Goal: Information Seeking & Learning: Understand process/instructions

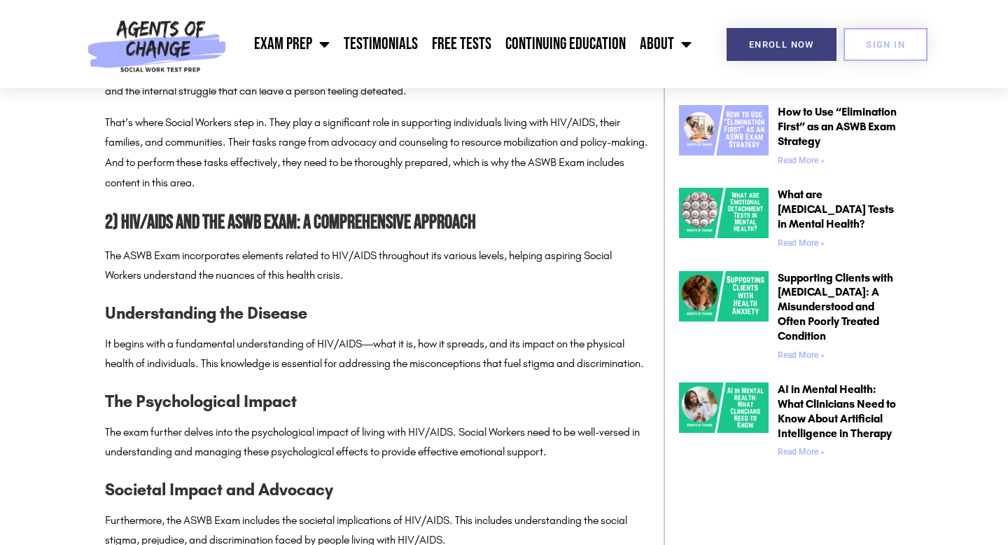
scroll to position [914, 0]
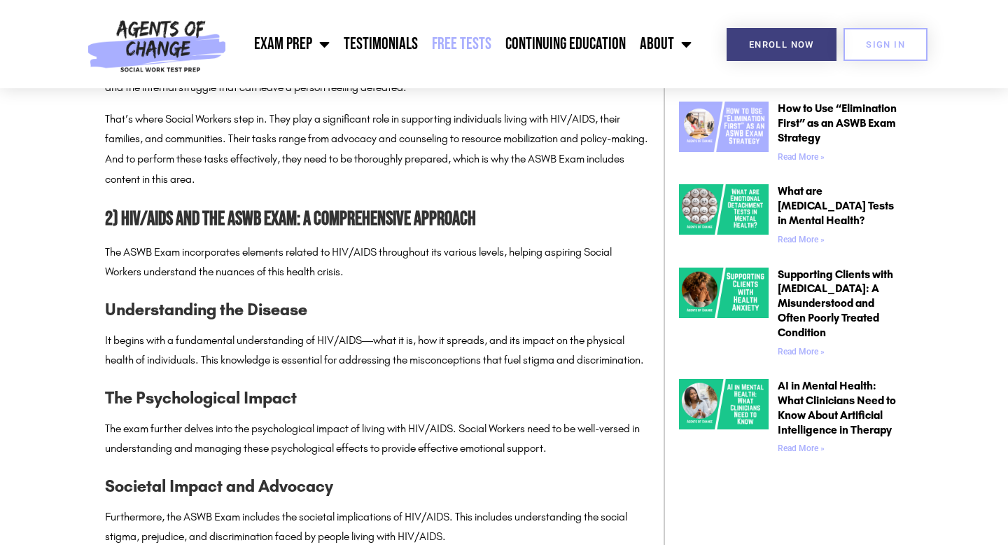
click at [455, 51] on link "Free Tests" at bounding box center [462, 44] width 74 height 35
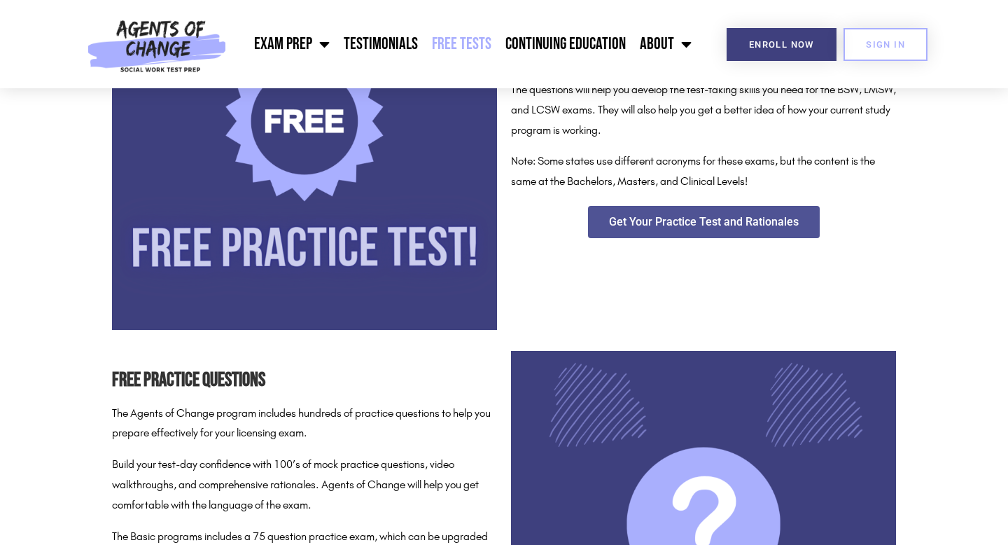
scroll to position [361, 0]
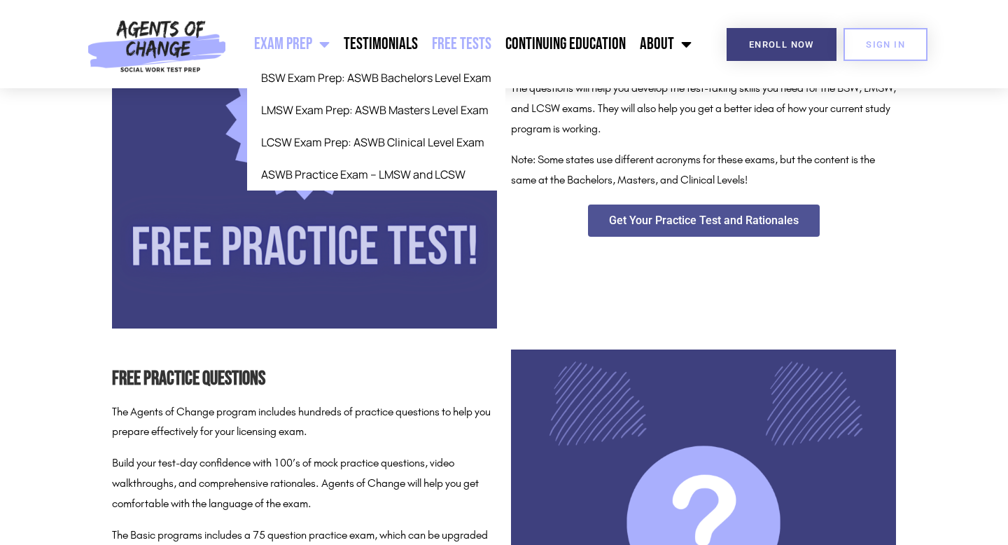
click at [310, 40] on link "Exam Prep" at bounding box center [292, 44] width 90 height 35
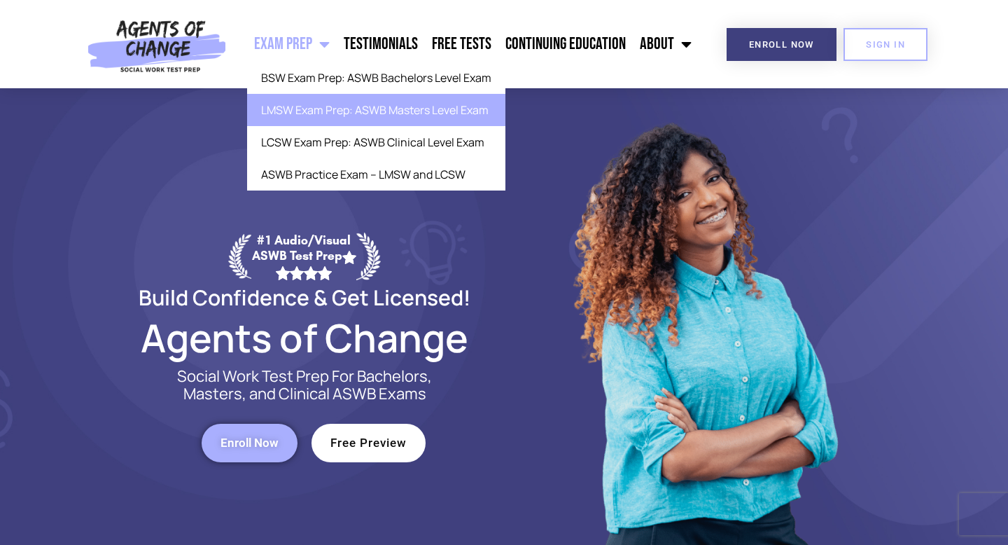
click at [361, 123] on link "LMSW Exam Prep: ASWB Masters Level Exam" at bounding box center [376, 110] width 258 height 32
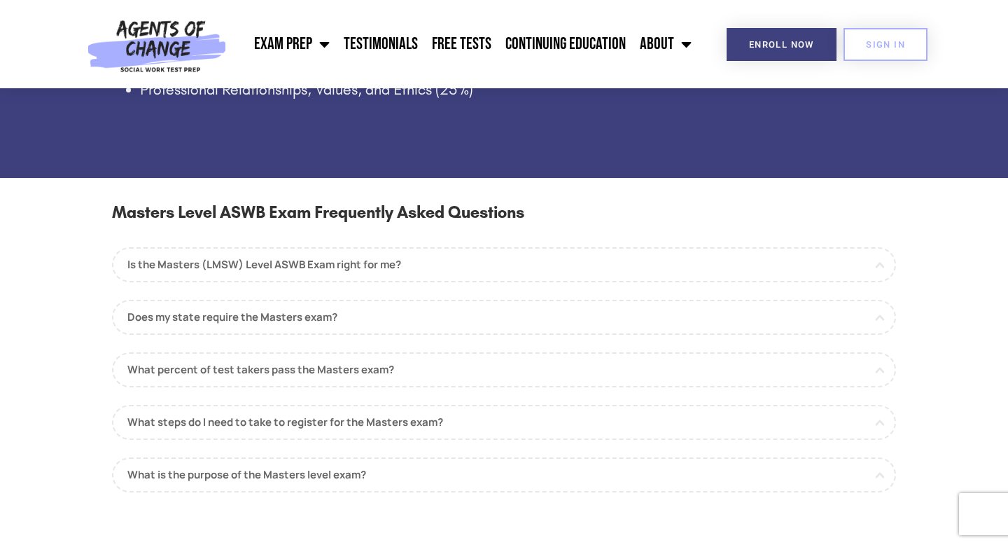
scroll to position [1181, 0]
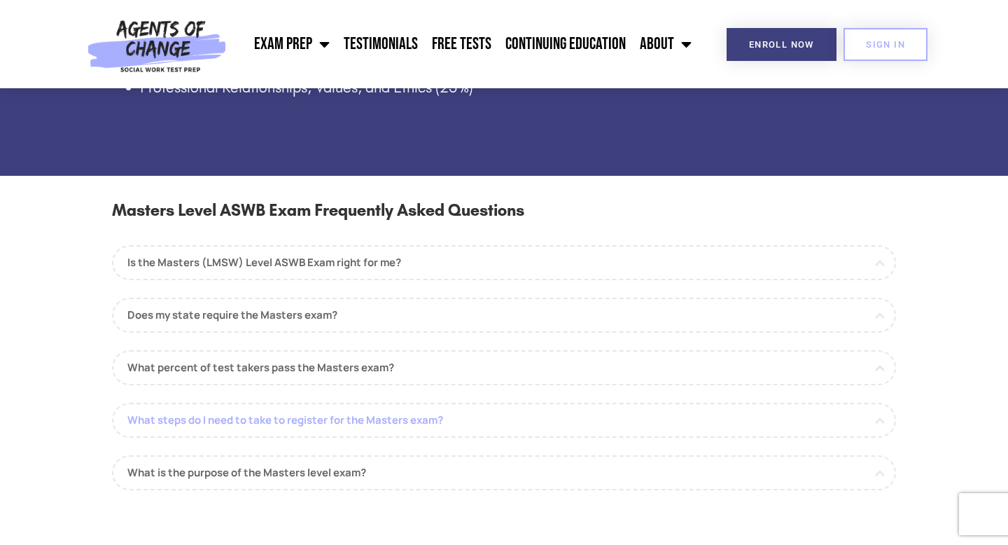
click at [522, 413] on link "What steps do I need to take to register for the Masters exam?" at bounding box center [504, 420] width 784 height 35
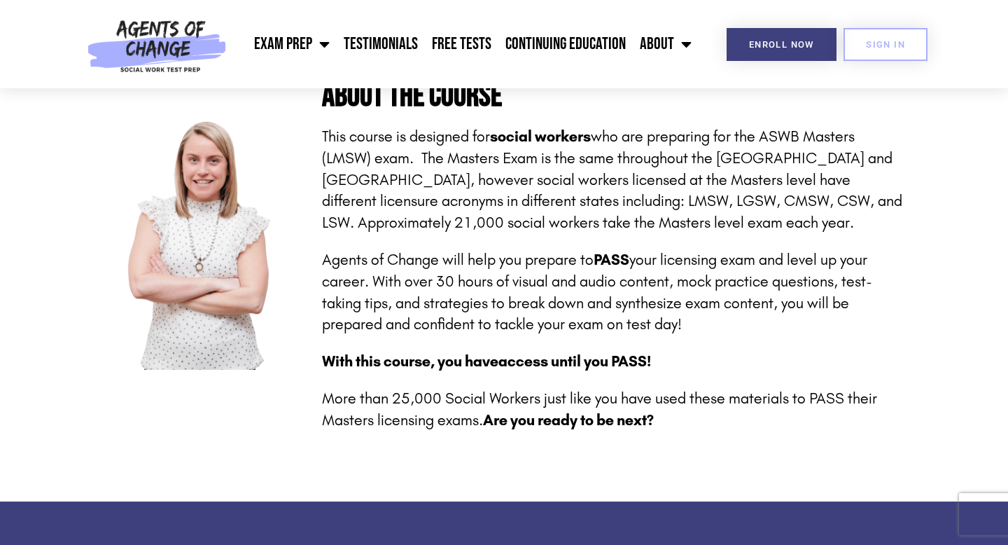
scroll to position [346, 0]
